Goal: Task Accomplishment & Management: Use online tool/utility

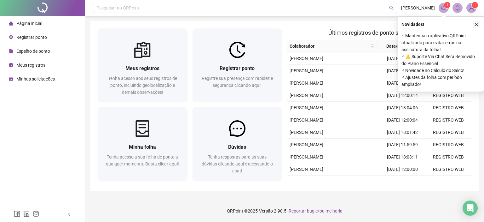
click at [476, 22] on icon "close" at bounding box center [477, 24] width 4 height 4
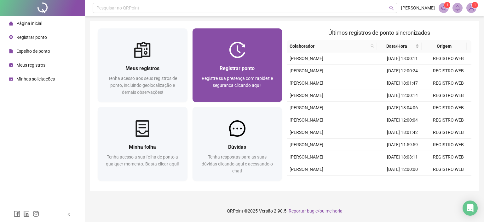
click at [250, 76] on span "Registre sua presença com rapidez e segurança clicando aqui!" at bounding box center [237, 82] width 71 height 12
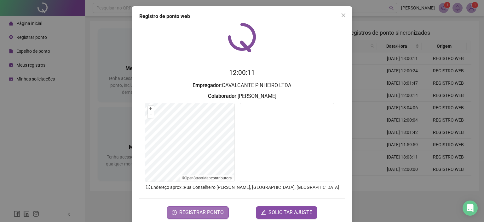
click at [217, 213] on span "REGISTRAR PONTO" at bounding box center [201, 212] width 44 height 8
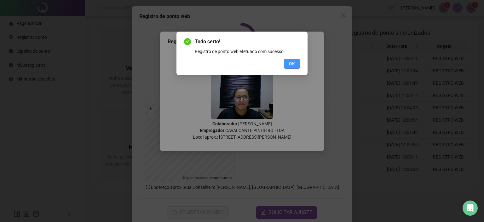
click at [296, 64] on button "OK" at bounding box center [292, 64] width 16 height 10
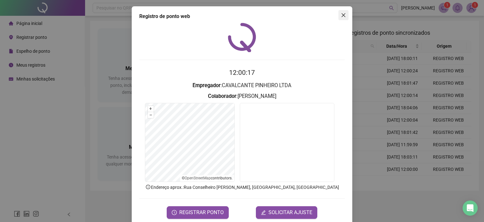
click at [342, 15] on icon "close" at bounding box center [344, 15] width 4 height 4
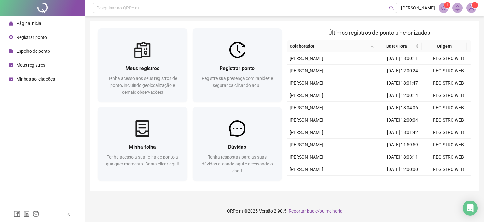
click at [40, 52] on span "Espelho de ponto" at bounding box center [33, 51] width 34 height 5
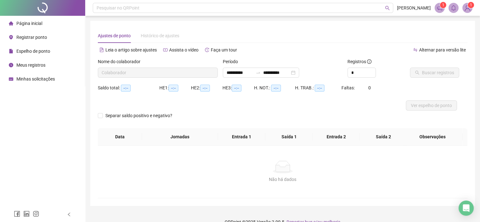
type input "**********"
click at [35, 24] on span "Página inicial" at bounding box center [29, 23] width 26 height 5
